Goal: Transaction & Acquisition: Purchase product/service

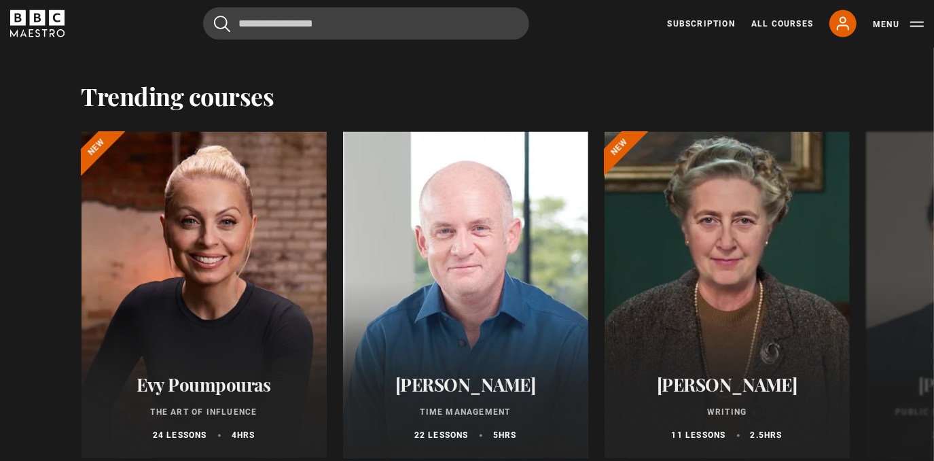
scroll to position [1578, 0]
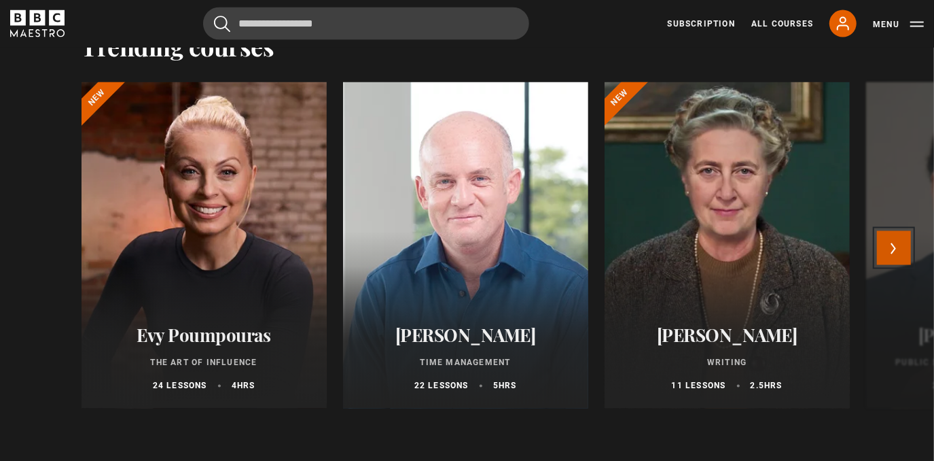
click at [900, 253] on button "Next" at bounding box center [894, 248] width 34 height 34
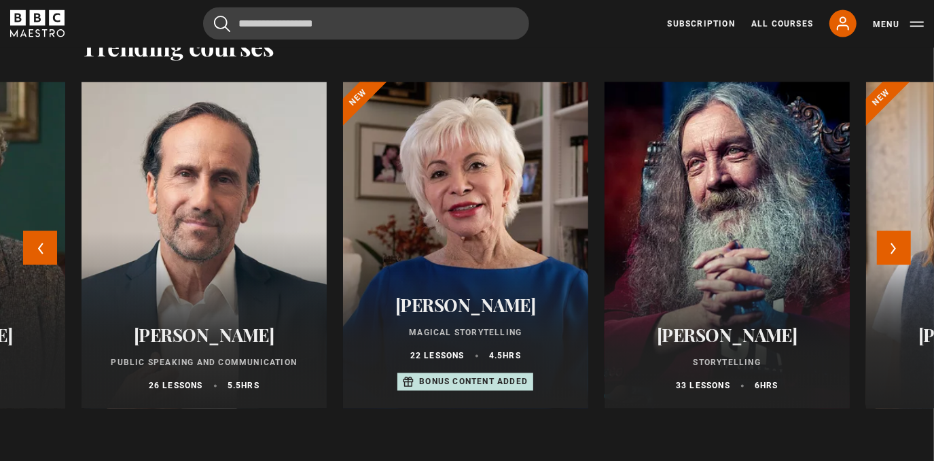
click at [763, 253] on div at bounding box center [728, 245] width 270 height 359
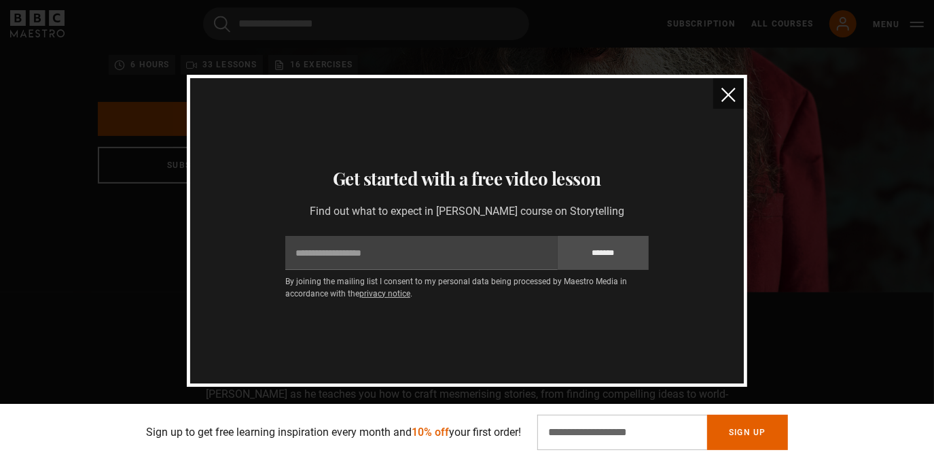
scroll to position [96, 0]
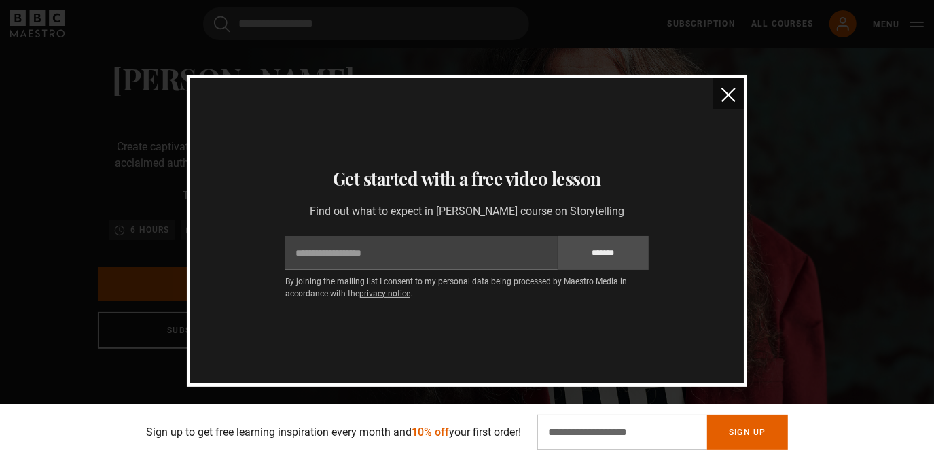
click at [723, 93] on img "close" at bounding box center [729, 95] width 14 height 14
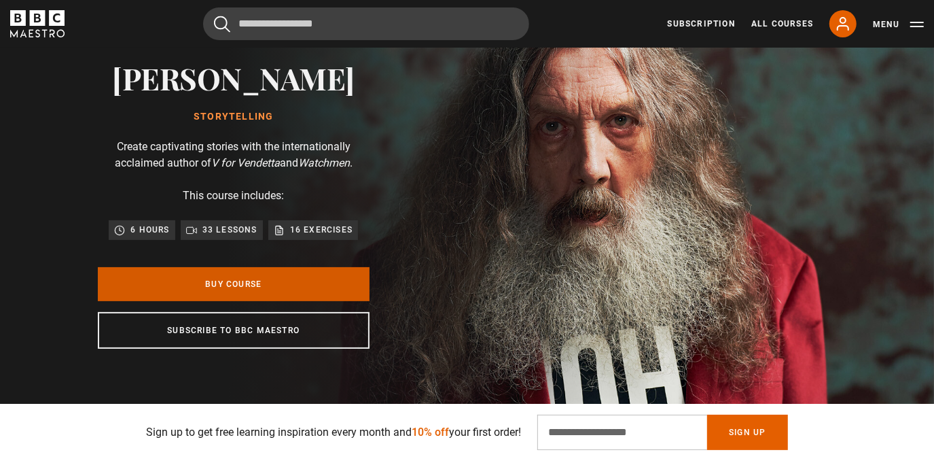
click at [274, 284] on link "Buy Course" at bounding box center [234, 284] width 272 height 34
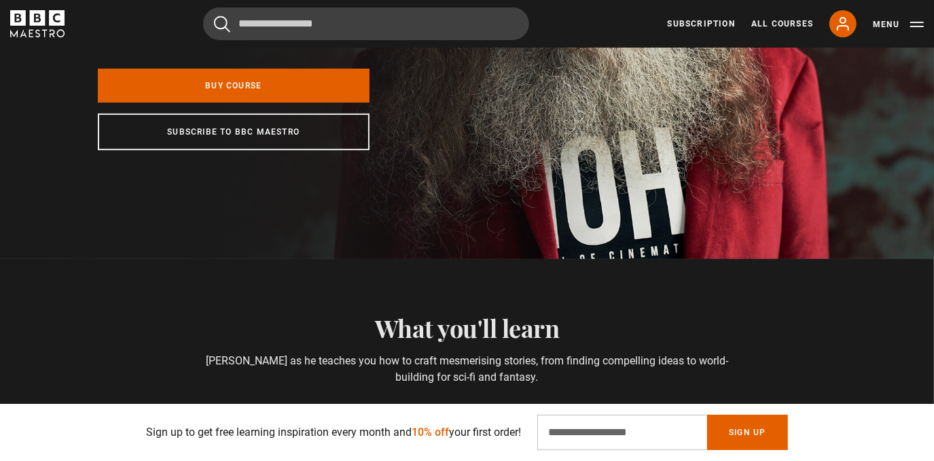
scroll to position [0, 0]
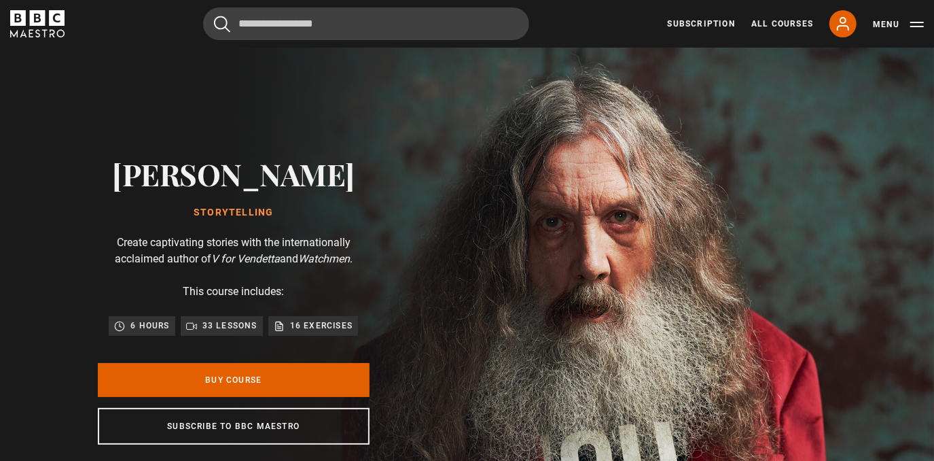
click at [154, 177] on div "Alan Moore Storytelling Create captivating stories with the internationally acc…" at bounding box center [233, 301] width 435 height 506
drag, startPoint x: 158, startPoint y: 177, endPoint x: 326, endPoint y: 171, distance: 168.6
click at [326, 171] on div "Alan Moore Storytelling Create captivating stories with the internationally acc…" at bounding box center [233, 301] width 435 height 506
copy h2 "Alan Moore"
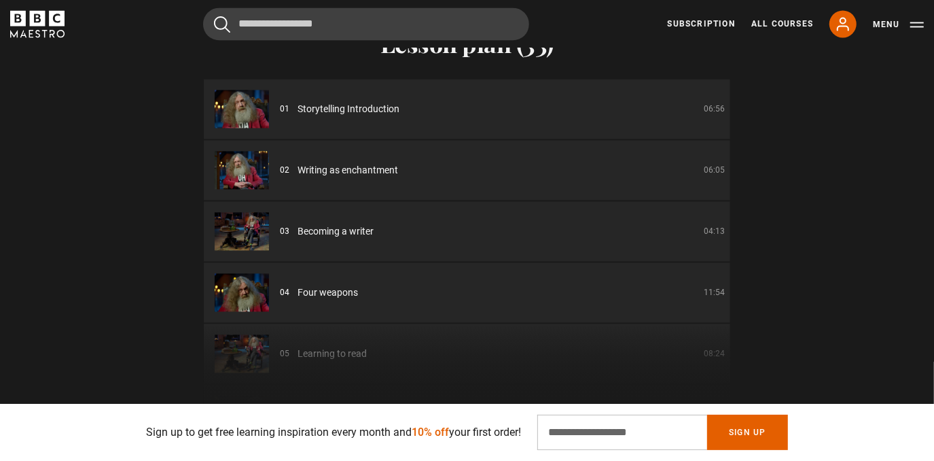
scroll to position [1841, 0]
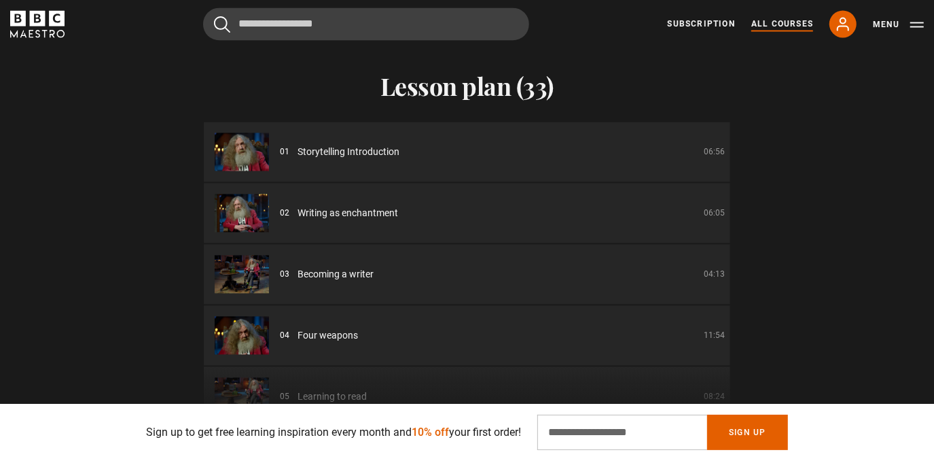
click at [774, 27] on link "All Courses" at bounding box center [783, 24] width 62 height 12
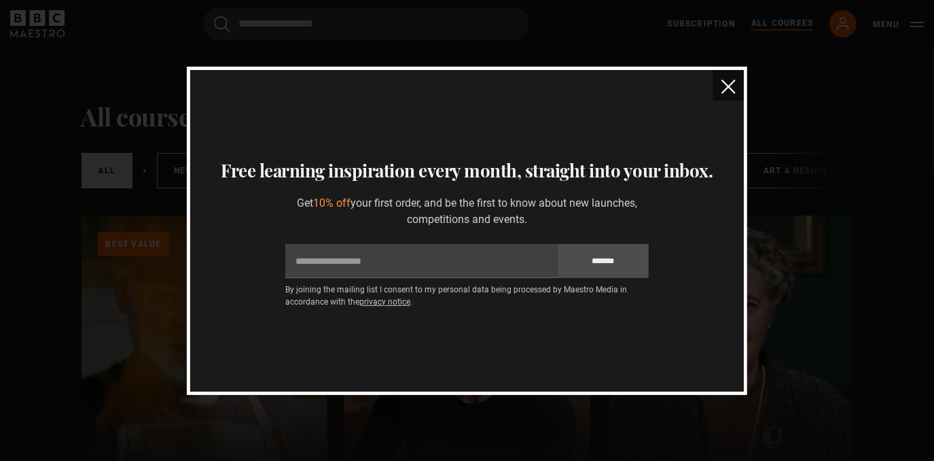
click at [733, 84] on img "close" at bounding box center [729, 87] width 14 height 14
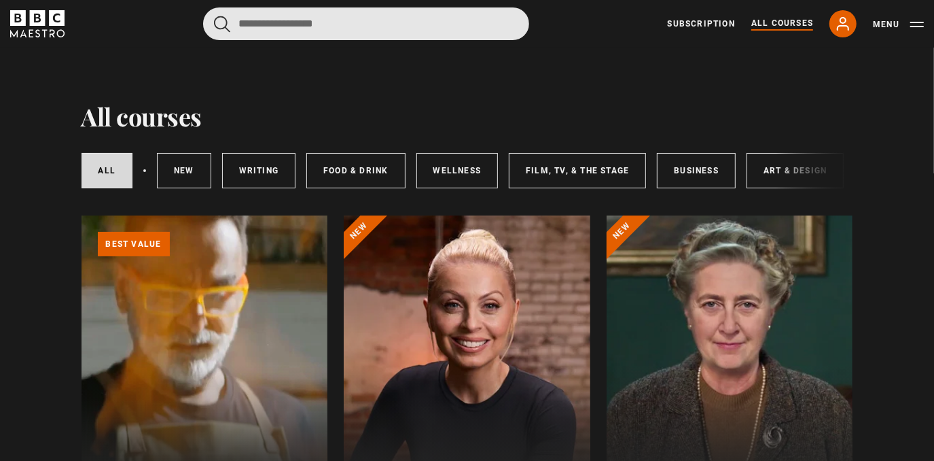
click at [330, 30] on input "Search" at bounding box center [366, 23] width 326 height 33
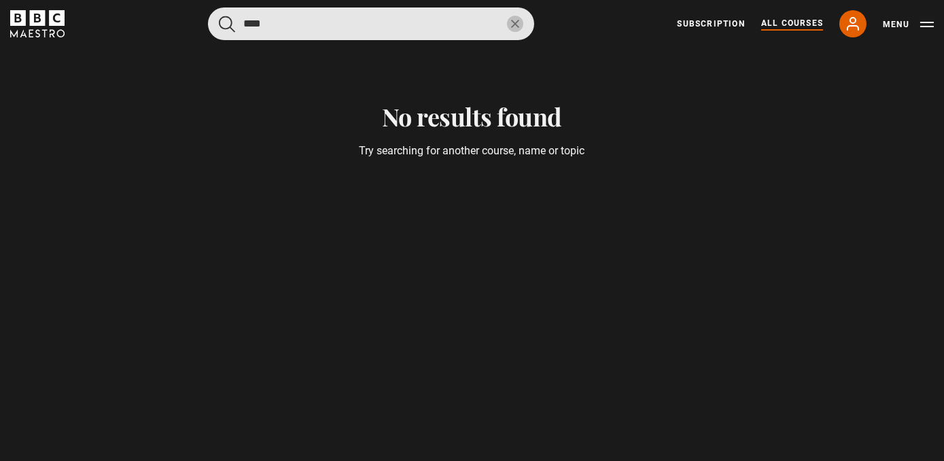
type input "****"
click at [219, 16] on button "submit" at bounding box center [227, 24] width 16 height 17
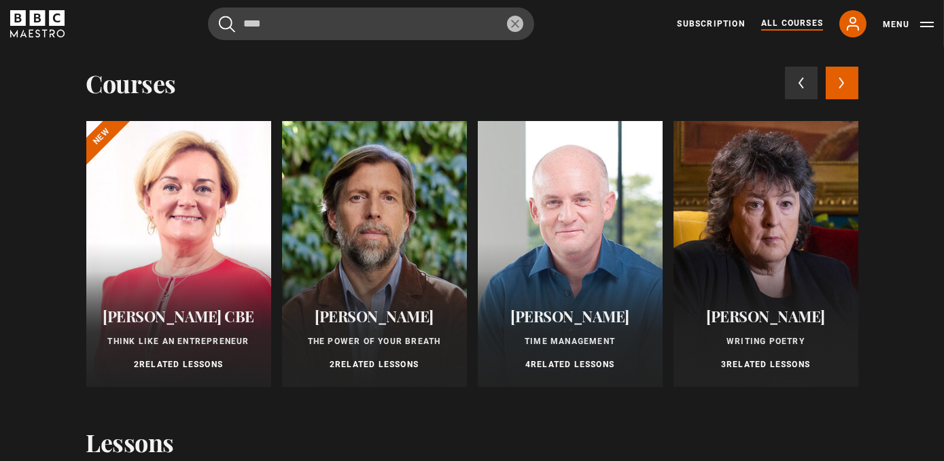
scroll to position [28, 0]
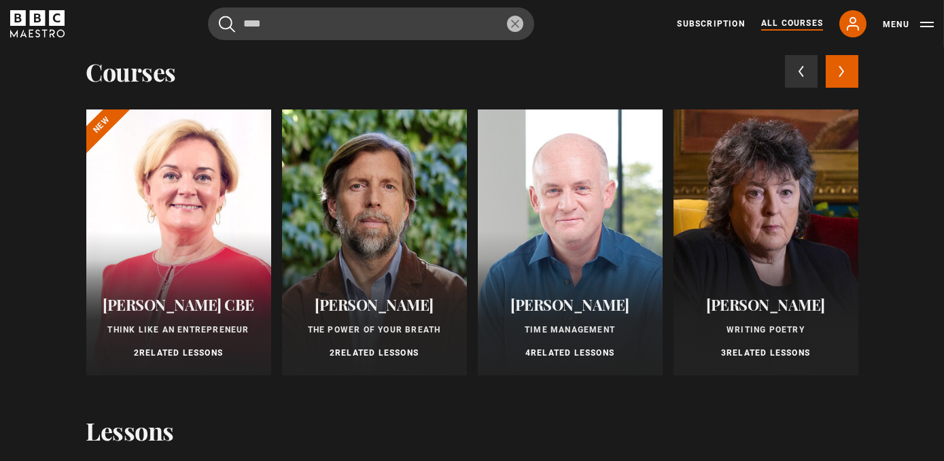
click at [382, 267] on div at bounding box center [374, 242] width 185 height 266
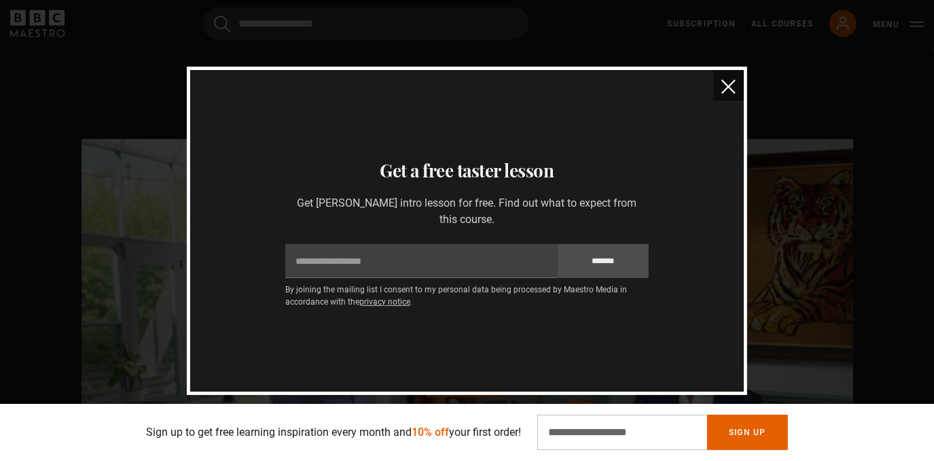
scroll to position [1285, 0]
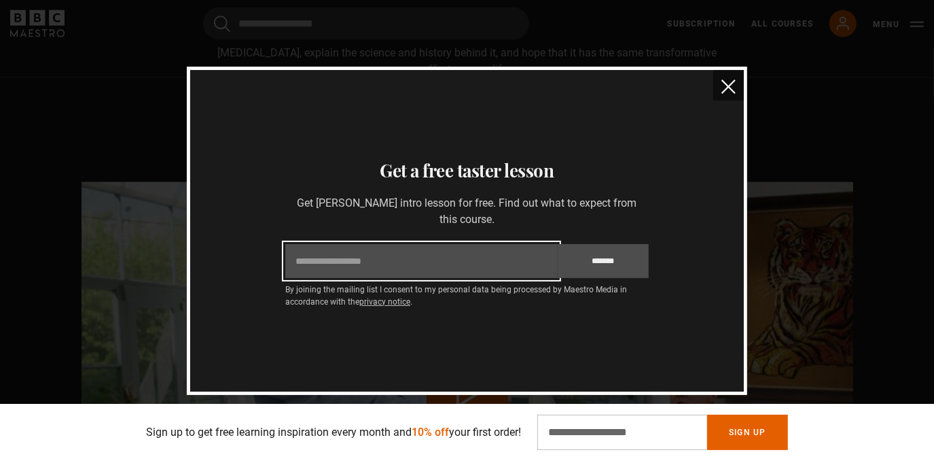
click at [484, 262] on input "Email" at bounding box center [421, 261] width 272 height 34
type input "**********"
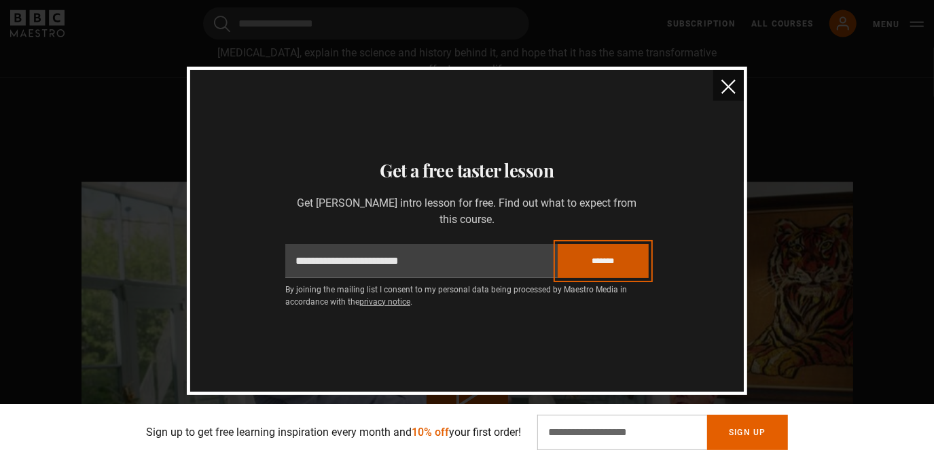
click at [631, 260] on input "*******" at bounding box center [603, 261] width 91 height 34
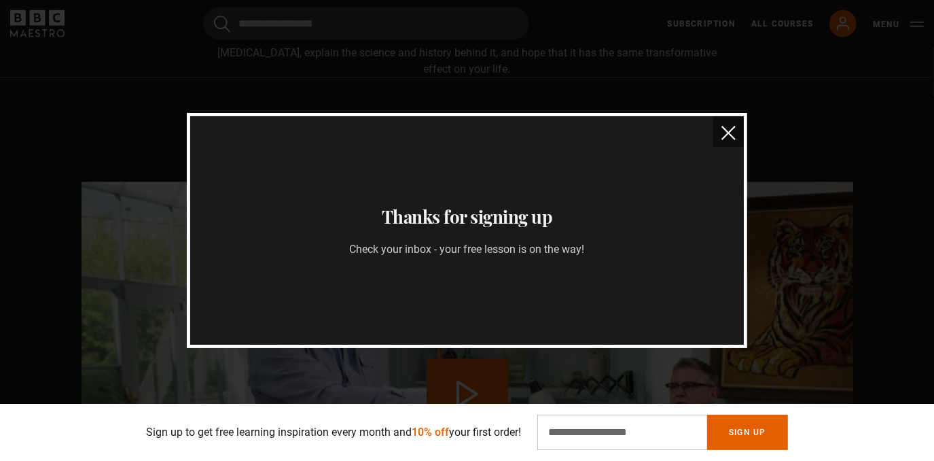
click at [730, 130] on img "close" at bounding box center [729, 133] width 14 height 14
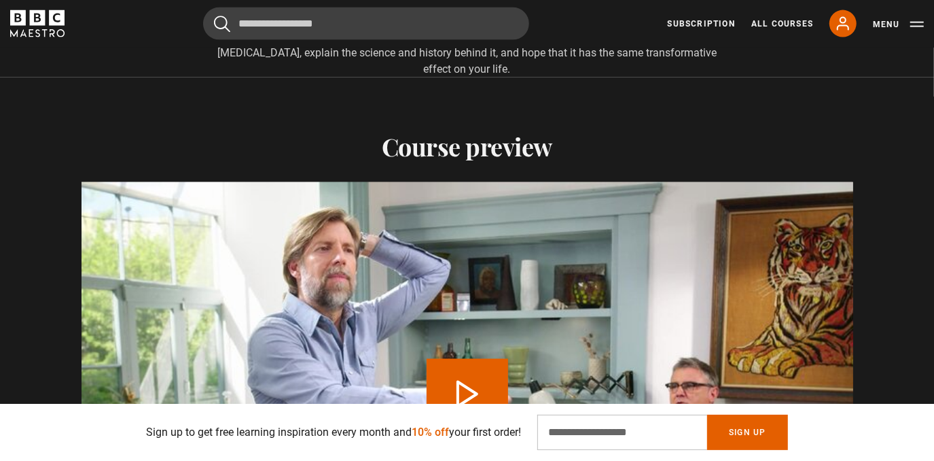
scroll to position [0, 2136]
